Goal: Information Seeking & Learning: Find contact information

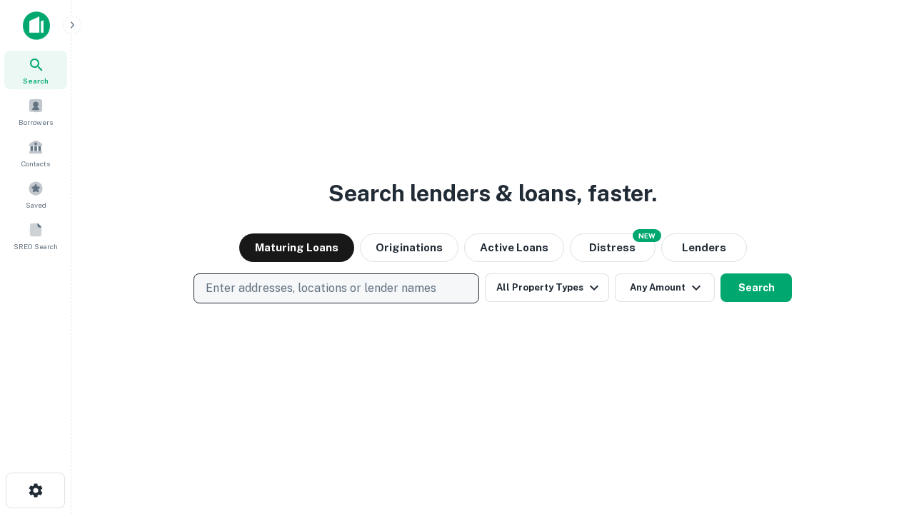
click at [336, 288] on p "Enter addresses, locations or lender names" at bounding box center [321, 288] width 231 height 17
type input "**********"
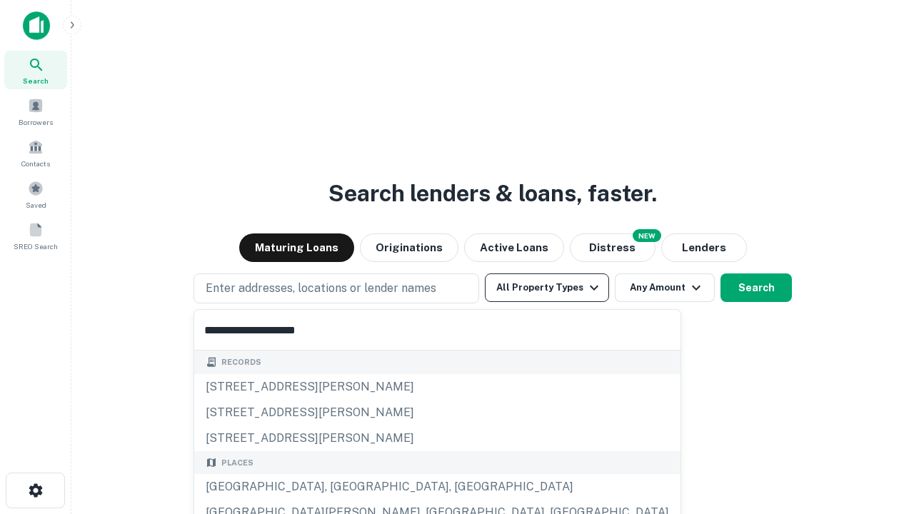
click at [341, 487] on div "Santa Monica, CA, USA" at bounding box center [437, 487] width 486 height 26
click at [547, 288] on button "All Property Types" at bounding box center [547, 287] width 124 height 29
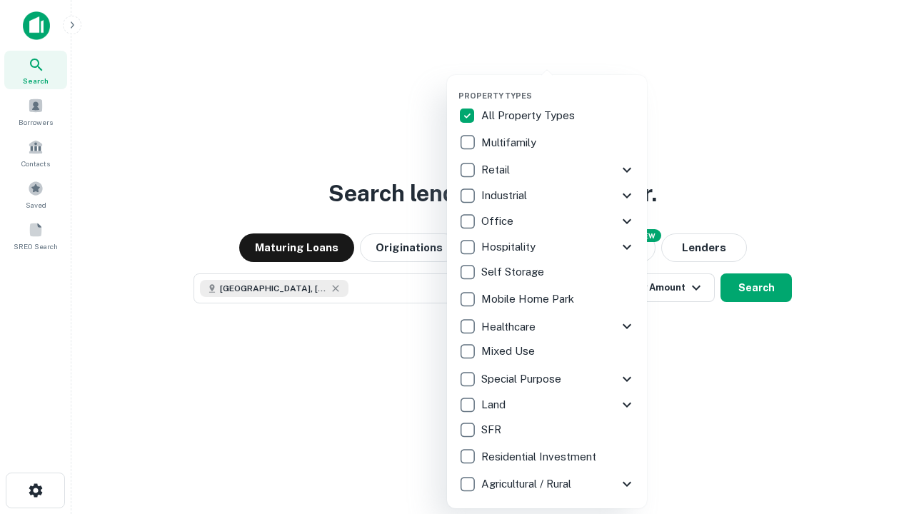
click at [558, 86] on button "button" at bounding box center [558, 86] width 200 height 1
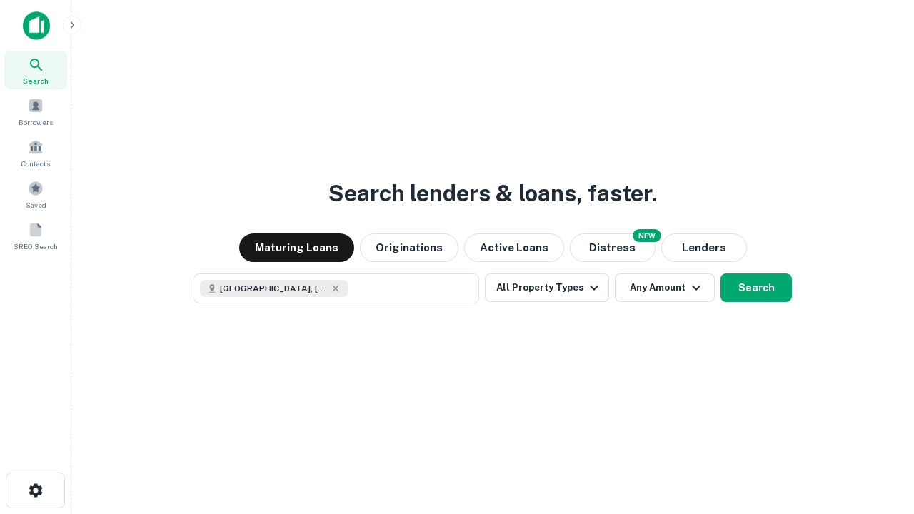
scroll to position [23, 0]
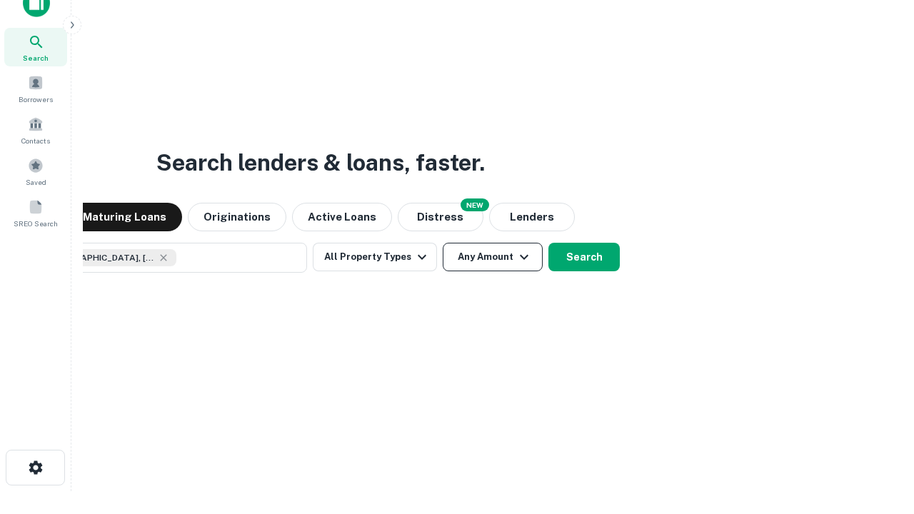
click at [443, 243] on button "Any Amount" at bounding box center [493, 257] width 100 height 29
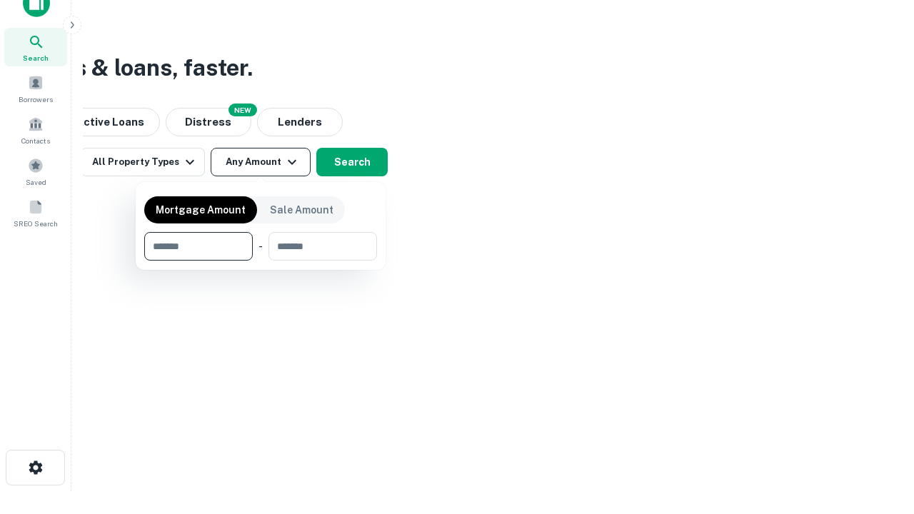
type input "*******"
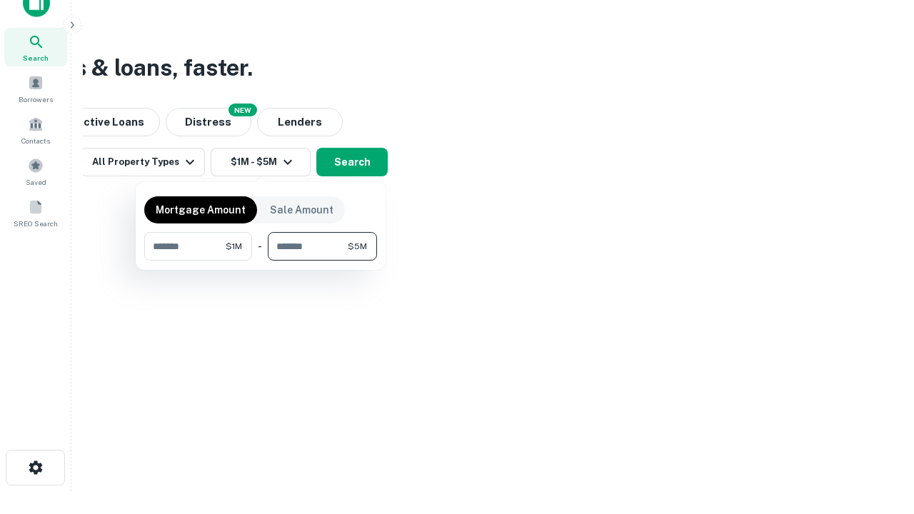
type input "*******"
click at [261, 261] on button "button" at bounding box center [260, 261] width 233 height 1
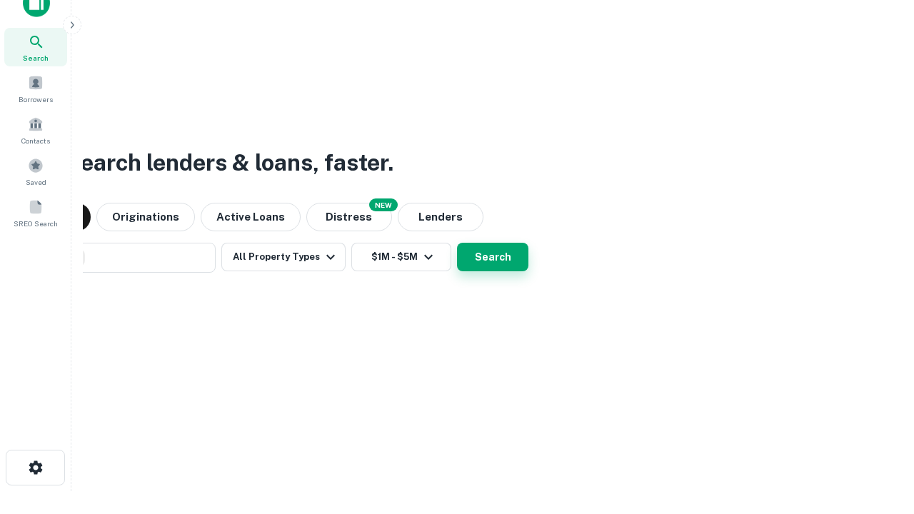
click at [457, 243] on button "Search" at bounding box center [492, 257] width 71 height 29
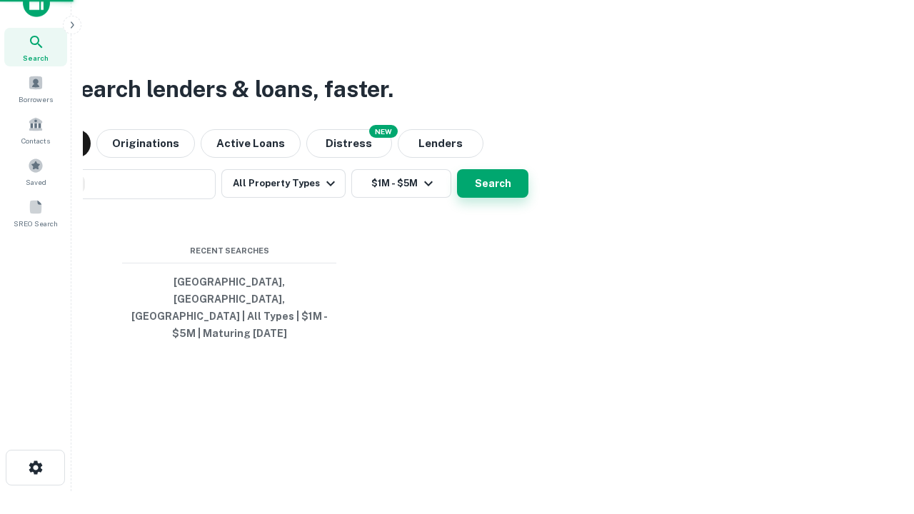
scroll to position [46, 404]
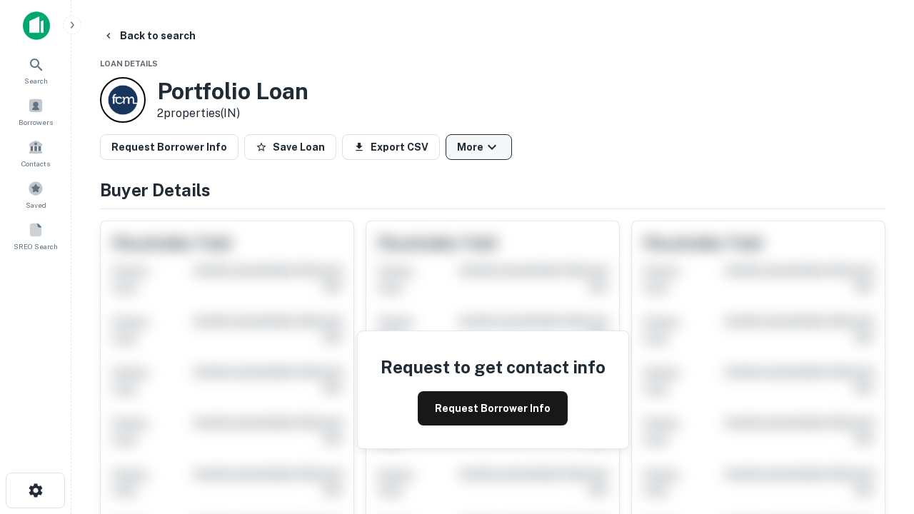
click at [478, 147] on button "More" at bounding box center [479, 147] width 66 height 26
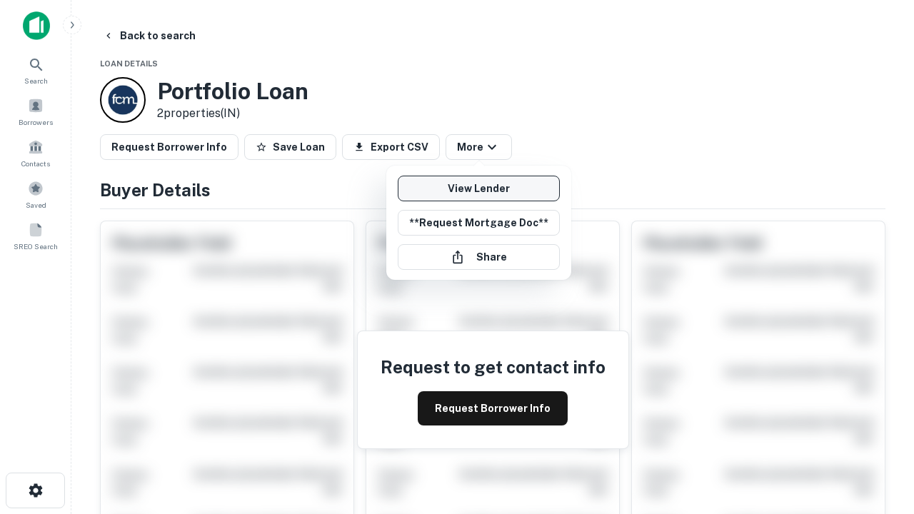
click at [478, 189] on link "View Lender" at bounding box center [479, 189] width 162 height 26
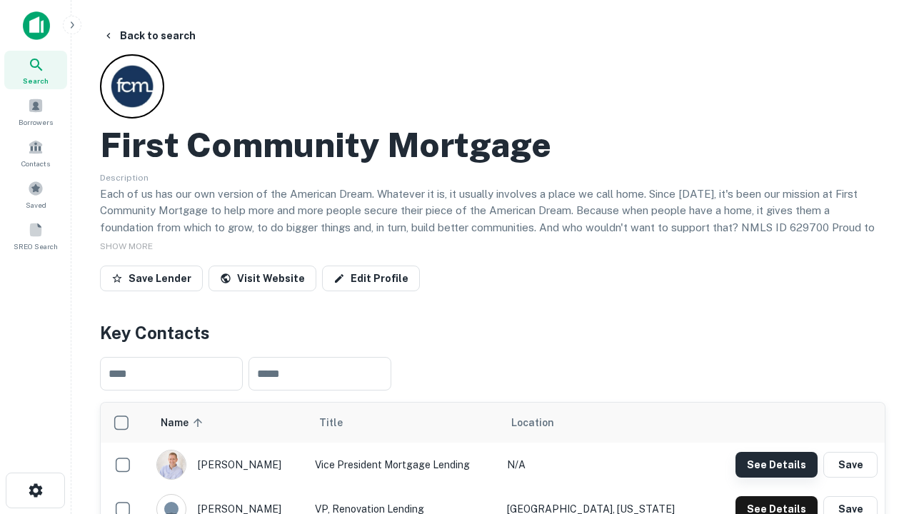
click at [776, 464] on button "See Details" at bounding box center [776, 465] width 82 height 26
click at [35, 491] on icon "button" at bounding box center [35, 490] width 17 height 17
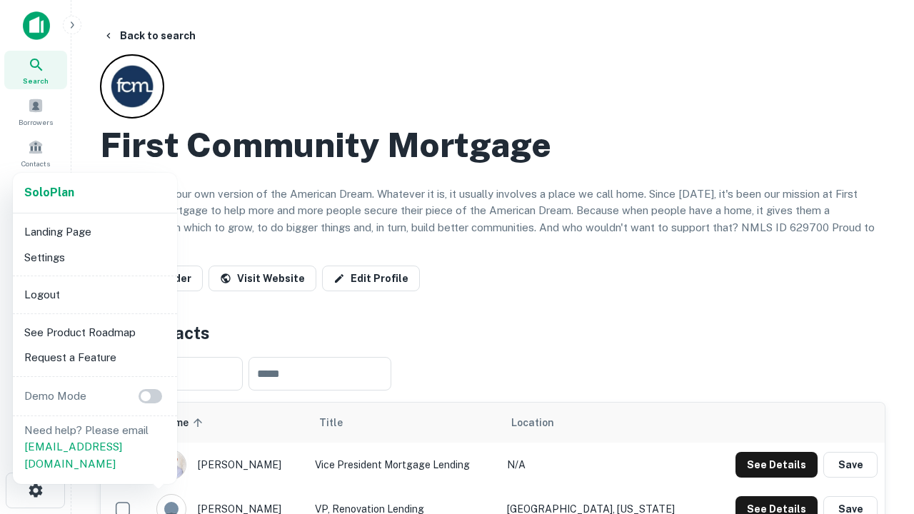
click at [94, 294] on li "Logout" at bounding box center [95, 295] width 153 height 26
